Goal: Find specific page/section: Find specific page/section

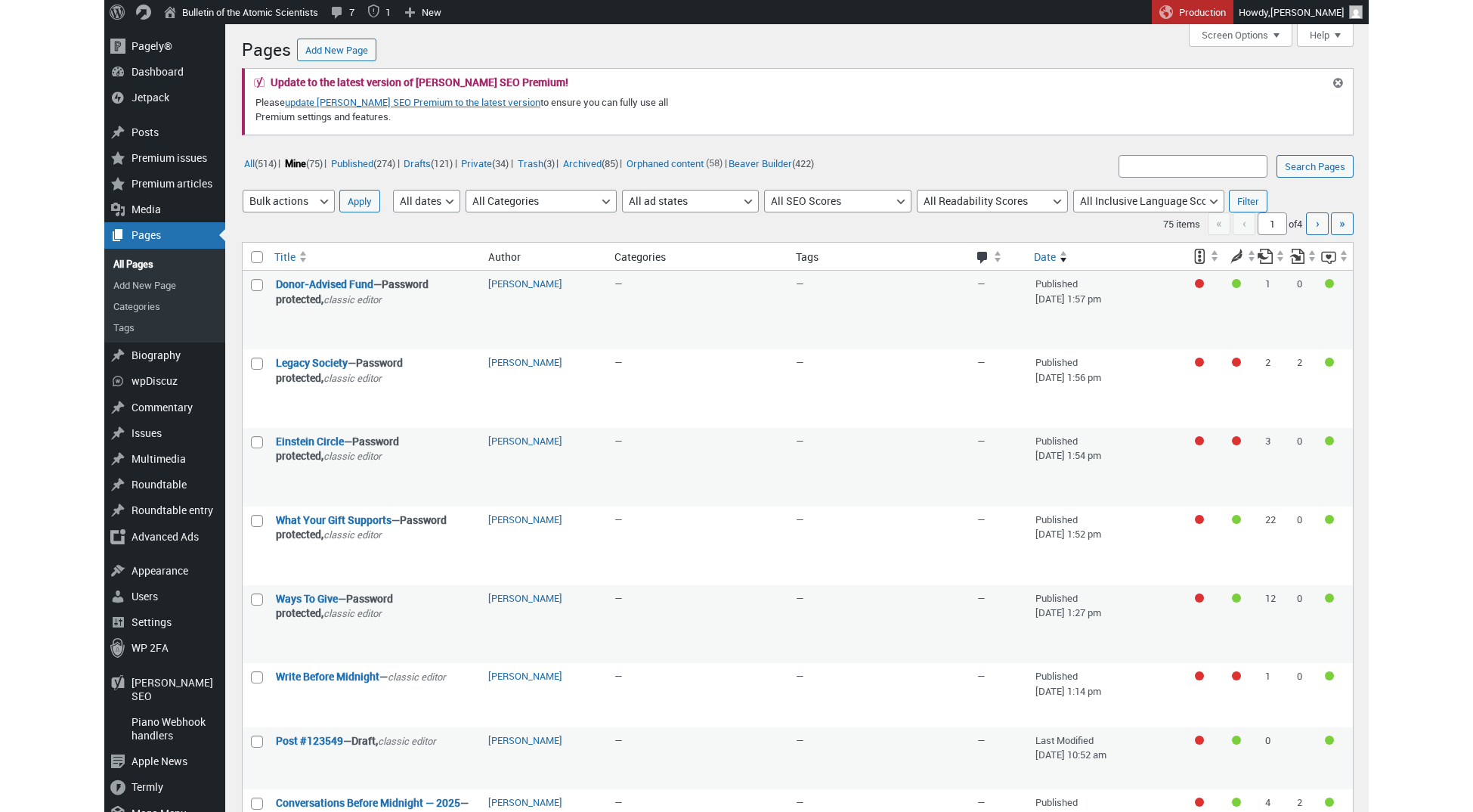
scroll to position [82, 0]
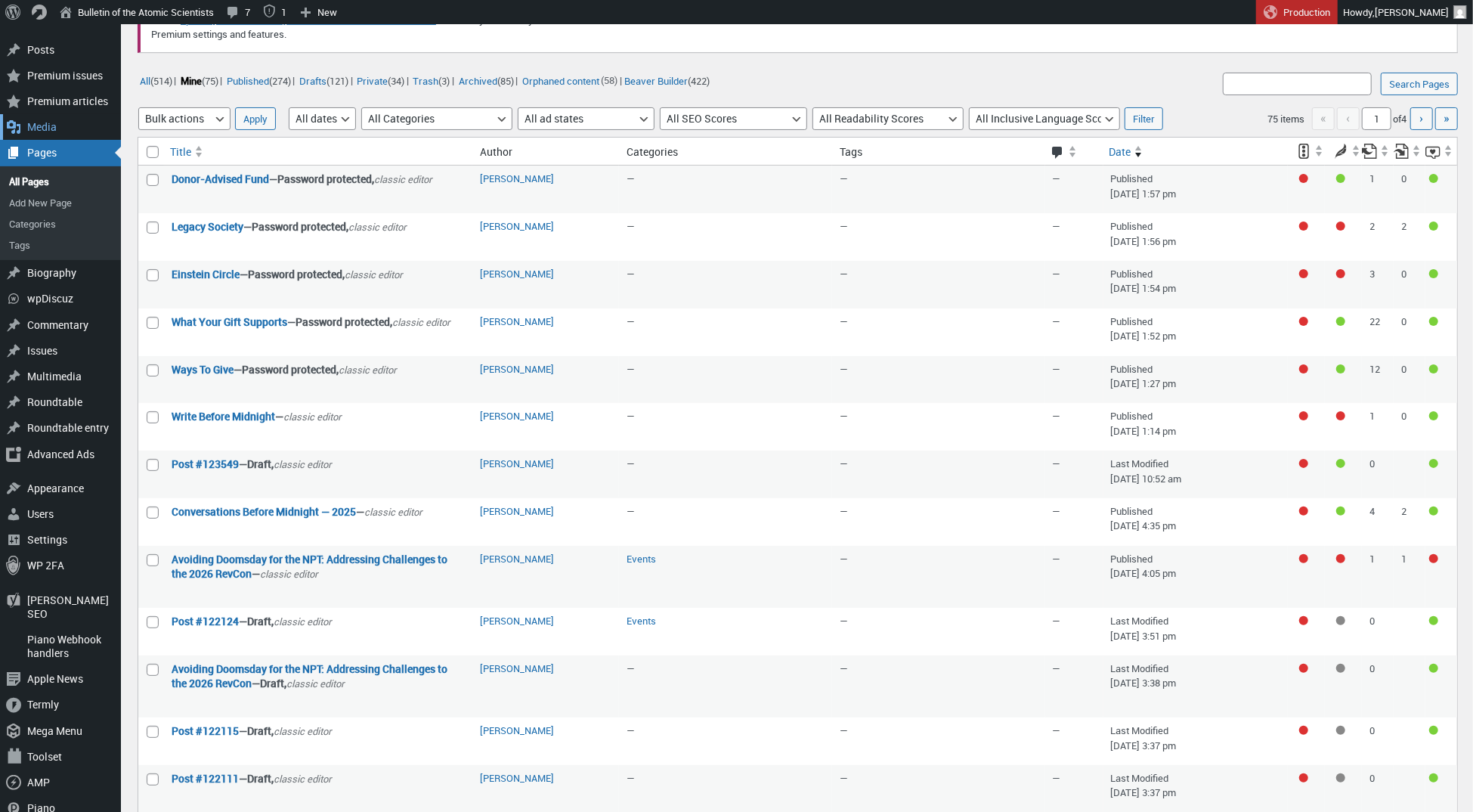
click at [41, 124] on div "Media" at bounding box center [60, 126] width 121 height 26
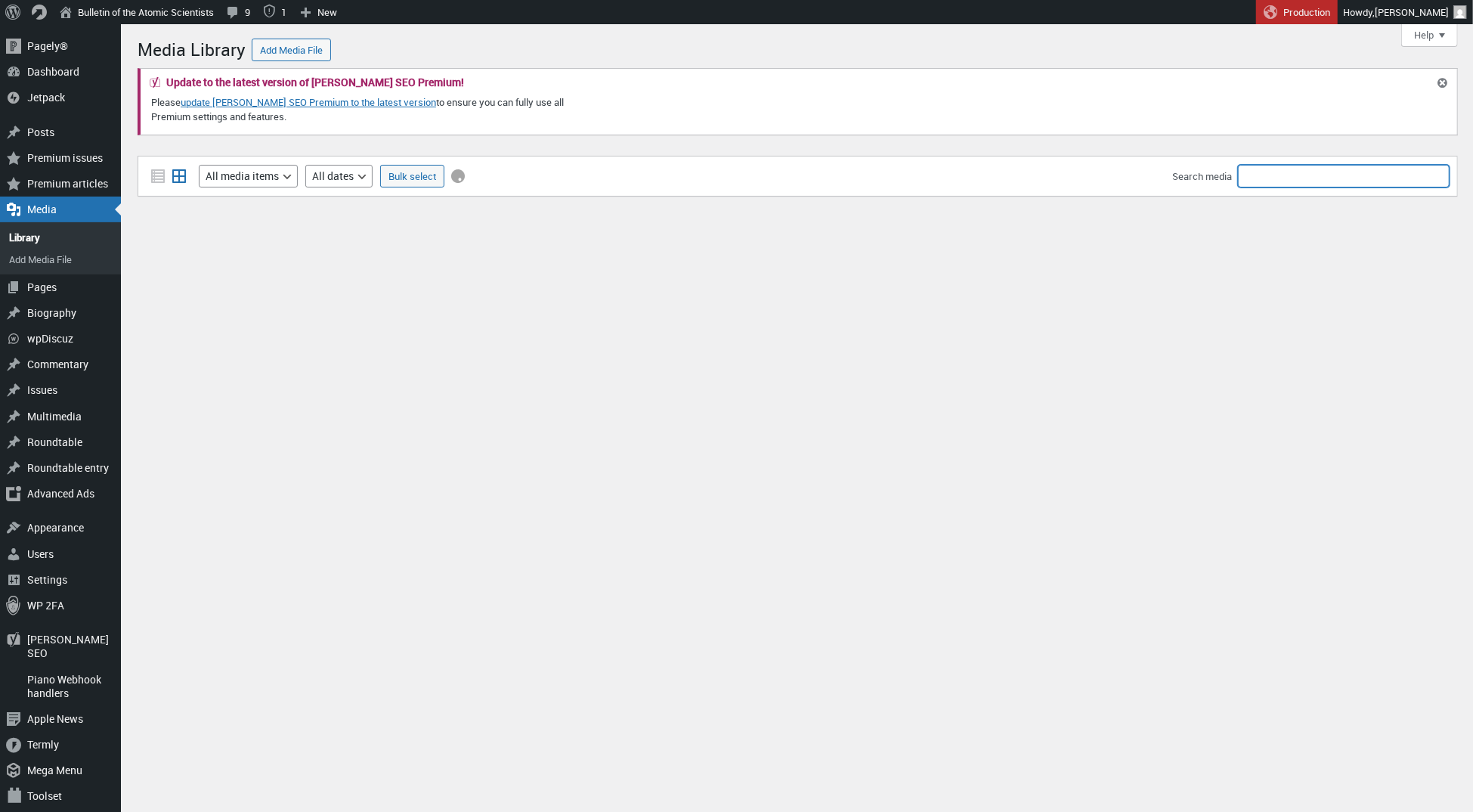
click at [1277, 179] on input "Search media" at bounding box center [1343, 176] width 211 height 23
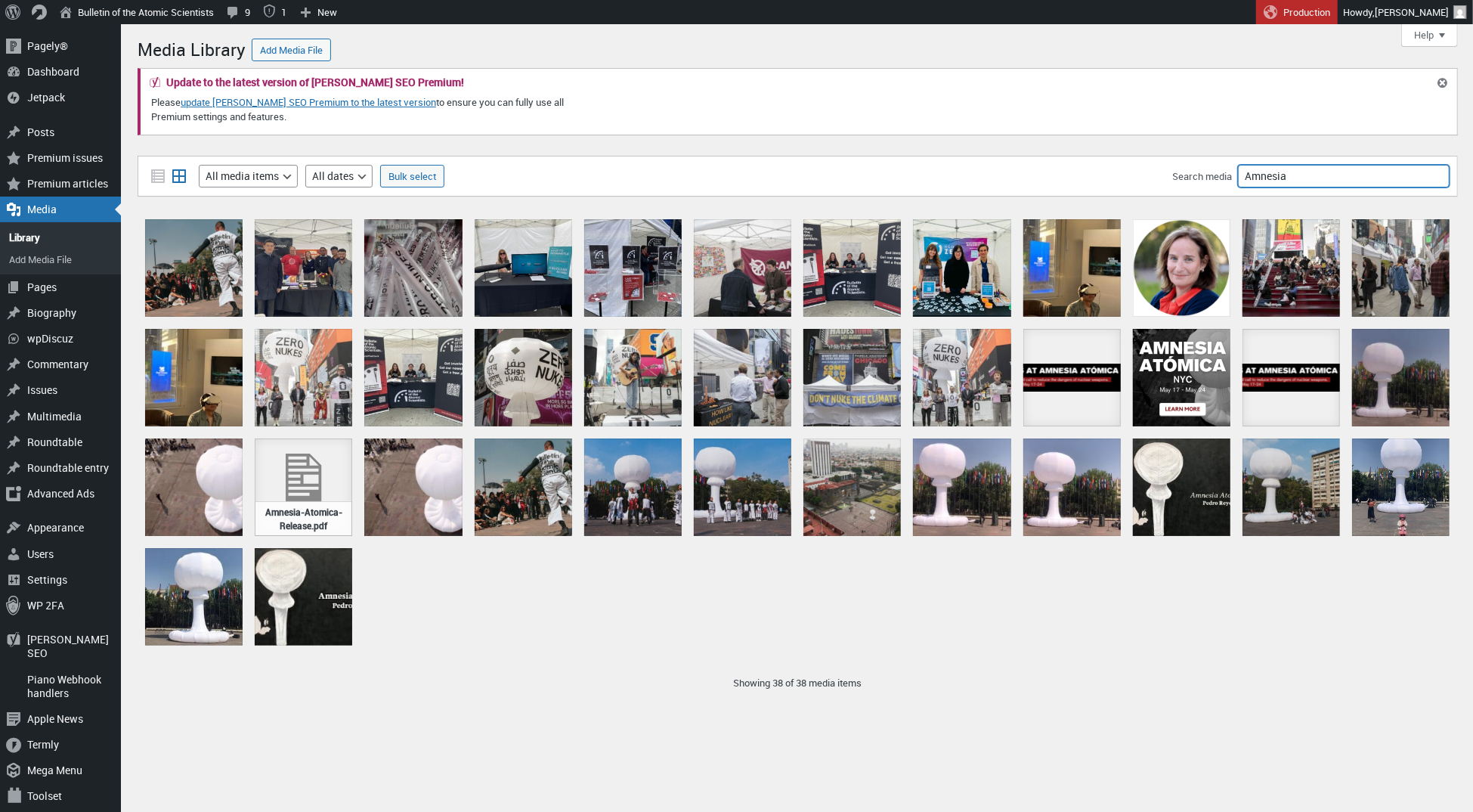
click at [1301, 186] on input "Amnesia" at bounding box center [1343, 176] width 211 height 23
type input "zero nukes"
